Goal: Navigation & Orientation: Find specific page/section

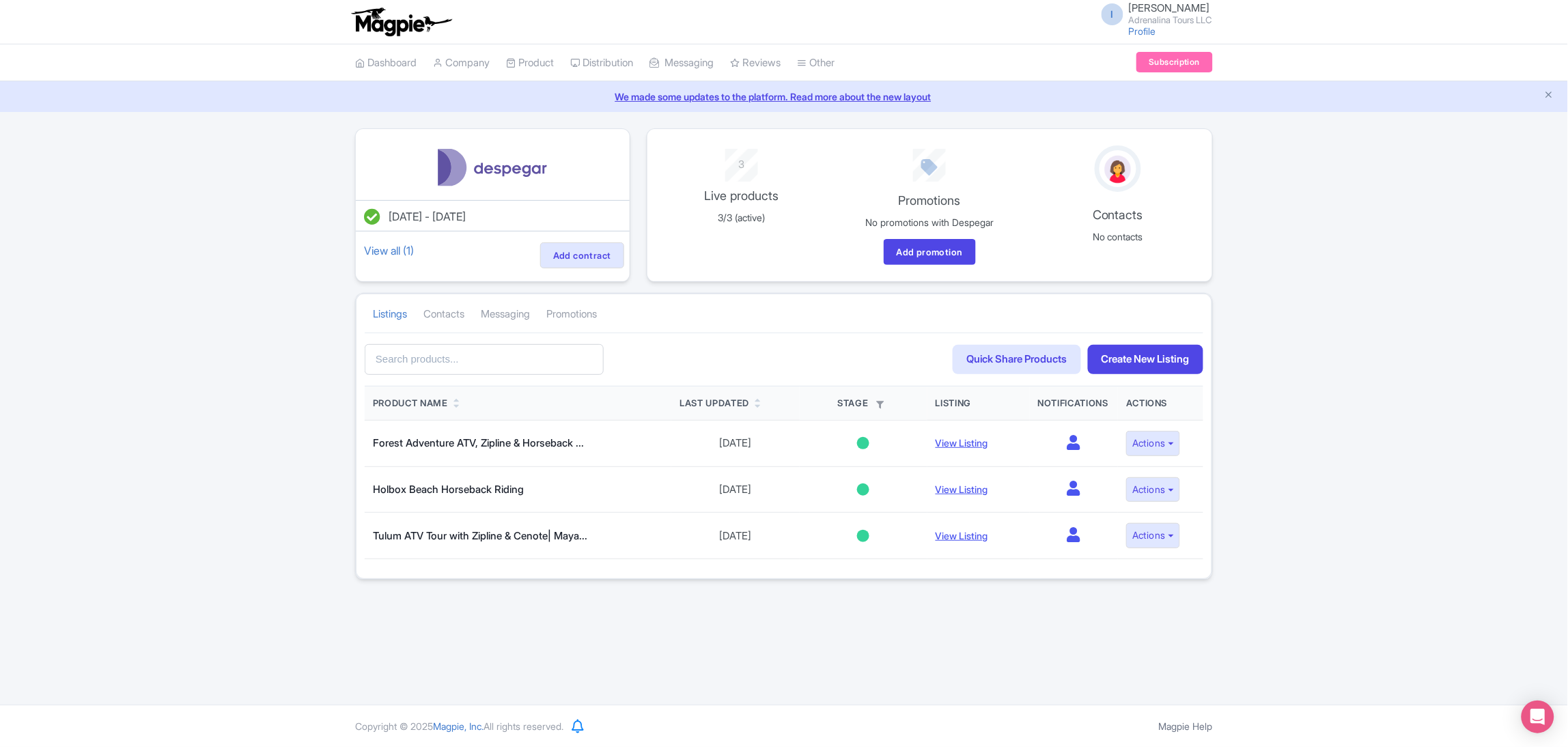
click at [367, 17] on img at bounding box center [401, 22] width 106 height 30
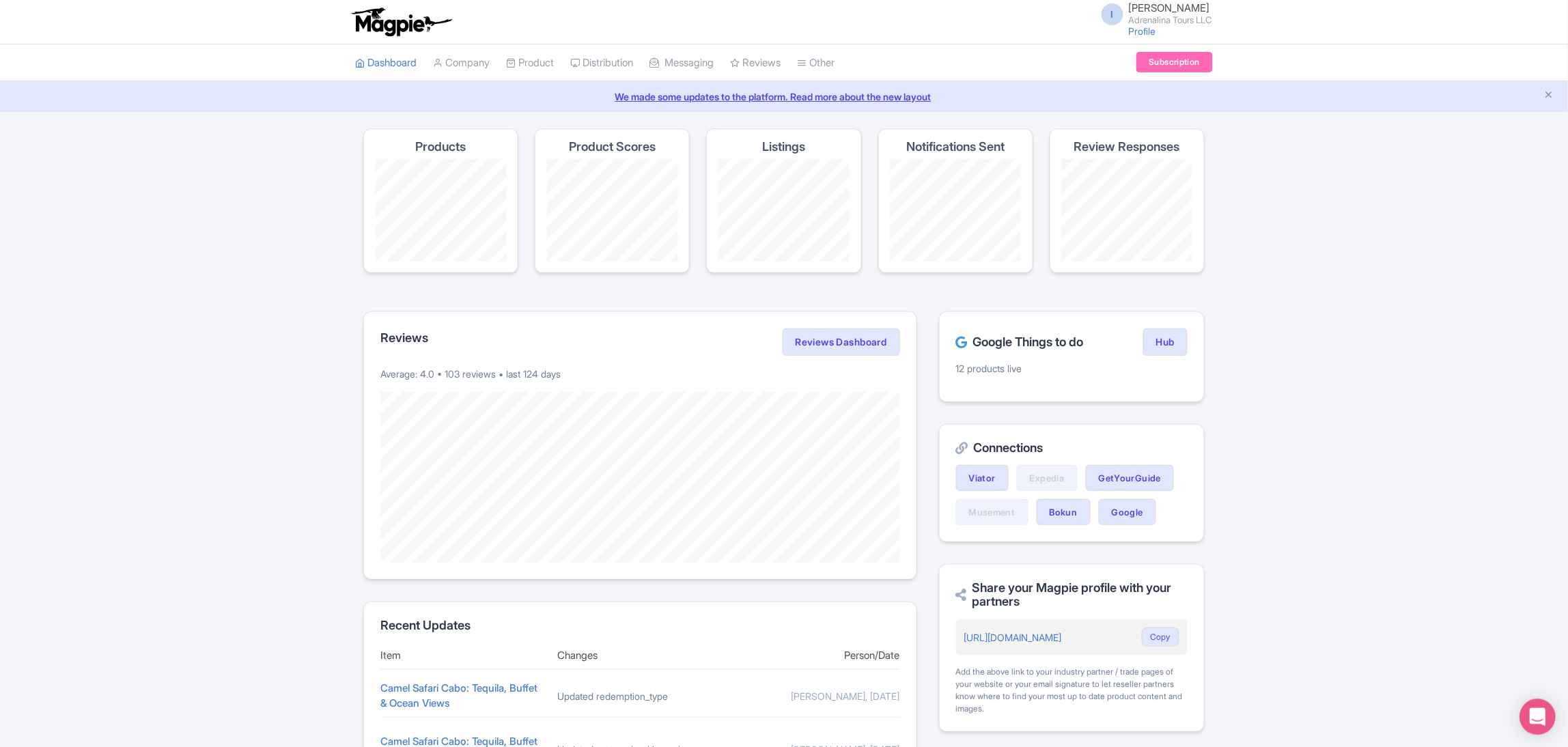
click at [1544, 710] on icon "Open Intercom Messenger" at bounding box center [1537, 717] width 16 height 18
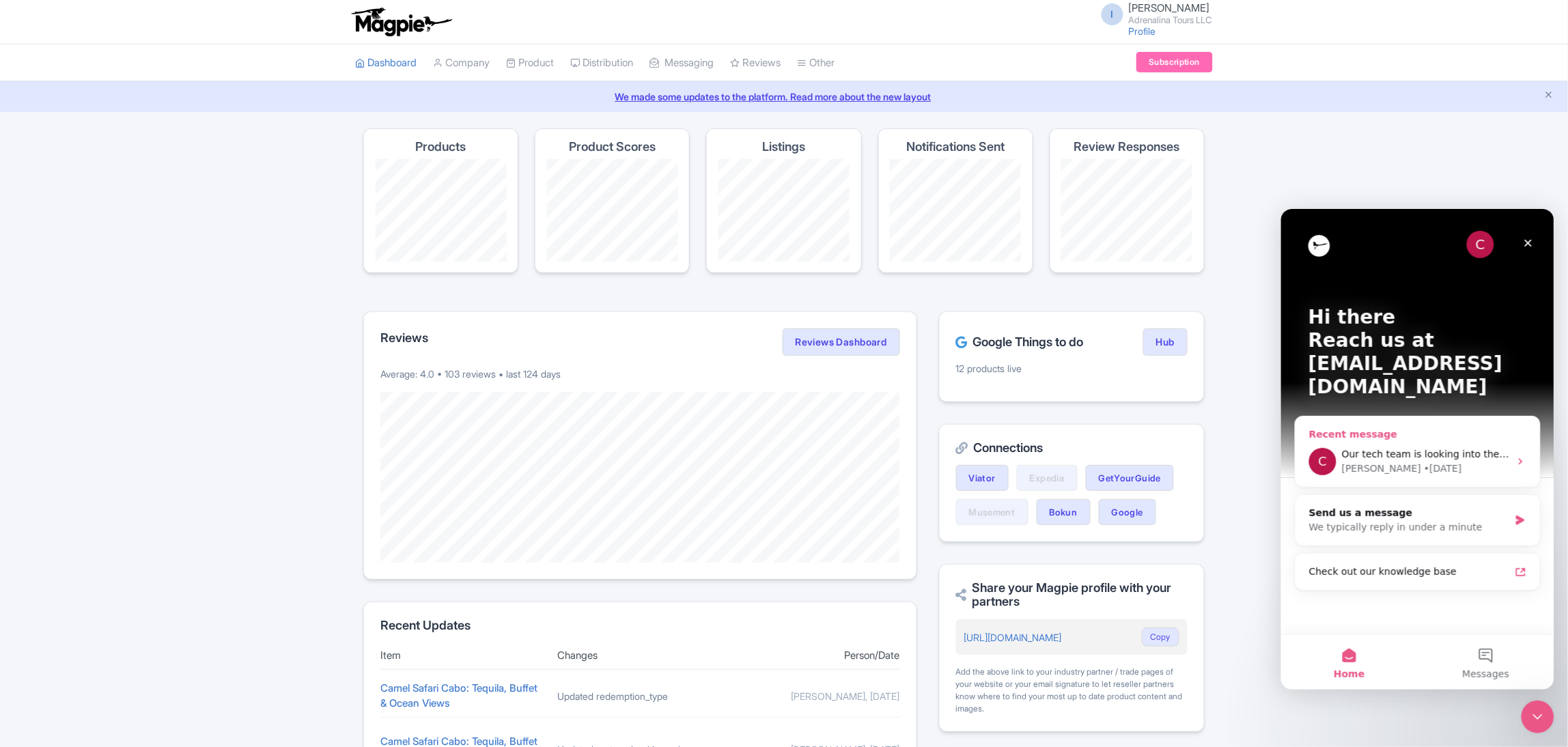
click at [1524, 456] on icon "Intercom messenger" at bounding box center [1520, 461] width 11 height 11
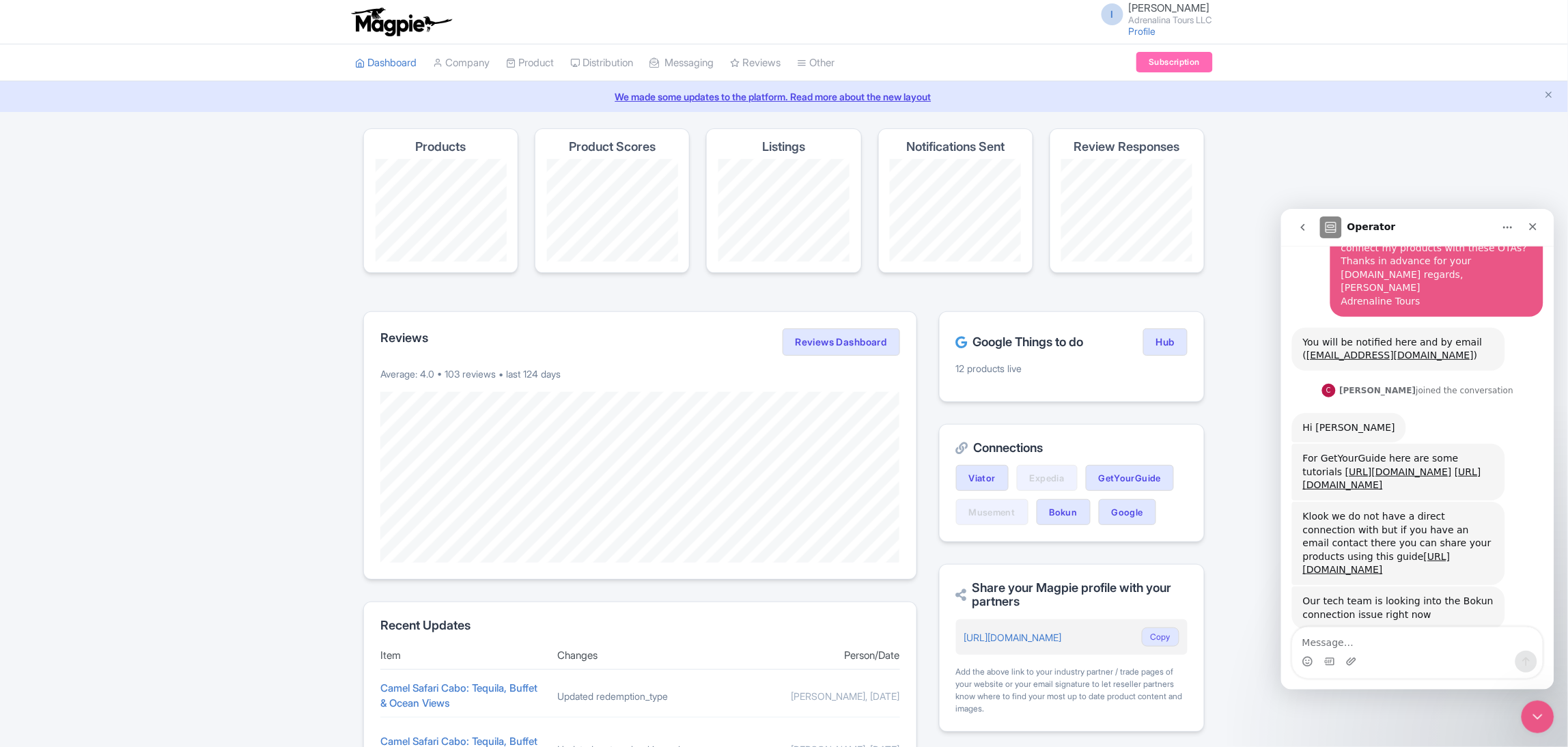
scroll to position [247, 0]
click at [1304, 225] on icon "go back" at bounding box center [1302, 227] width 11 height 11
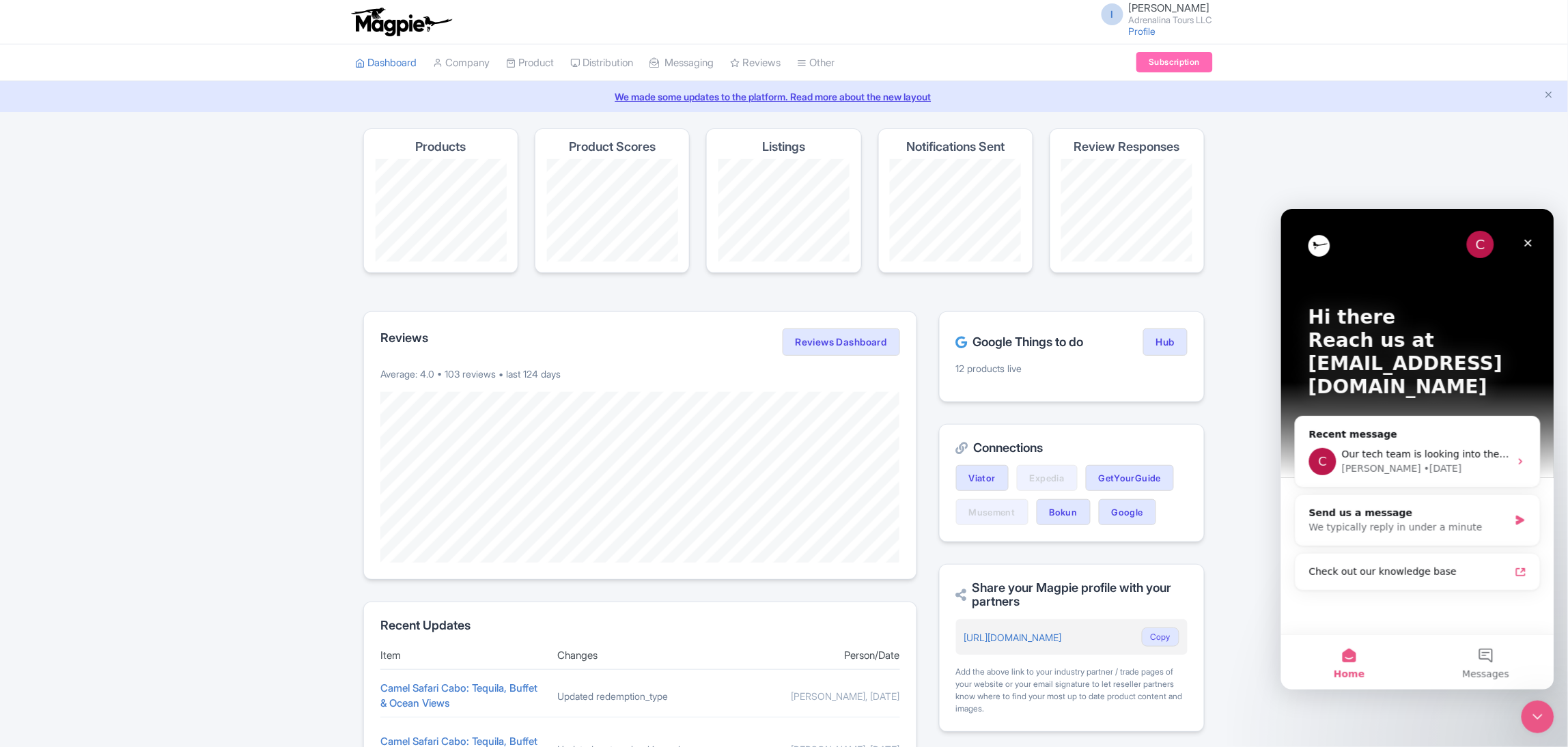
scroll to position [0, 0]
click at [1464, 520] on div "We typically reply in under a minute" at bounding box center [1409, 526] width 200 height 14
